Goal: Transaction & Acquisition: Purchase product/service

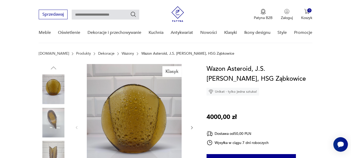
scroll to position [52, 0]
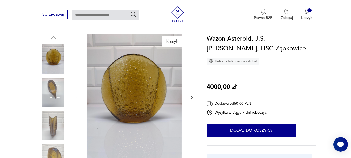
click at [191, 98] on icon "button" at bounding box center [192, 97] width 4 height 4
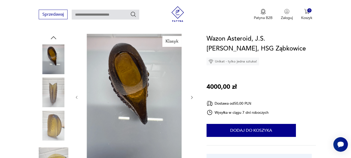
click at [191, 98] on icon "button" at bounding box center [192, 97] width 4 height 4
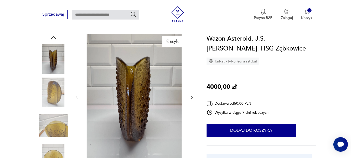
click at [191, 98] on icon "button" at bounding box center [192, 97] width 4 height 4
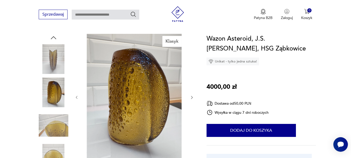
click at [191, 98] on icon "button" at bounding box center [192, 97] width 4 height 4
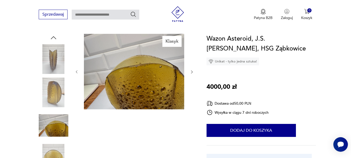
click at [191, 98] on div at bounding box center [135, 72] width 120 height 76
click at [192, 70] on icon "button" at bounding box center [192, 72] width 4 height 4
